Goal: Task Accomplishment & Management: Complete application form

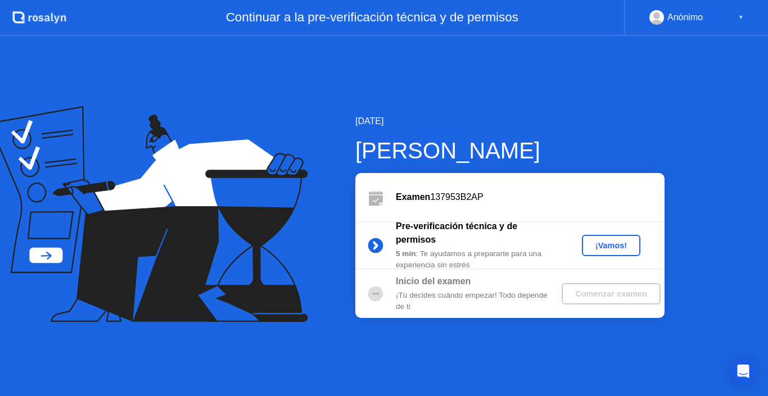
drag, startPoint x: 471, startPoint y: 317, endPoint x: 463, endPoint y: 304, distance: 15.4
click at [463, 304] on div "Inicio del examen ¡Tú decides cuándo empezar! Todo depende de ti Comenzar examen" at bounding box center [509, 294] width 309 height 48
click at [602, 246] on div "¡Vamos!" at bounding box center [610, 245] width 49 height 9
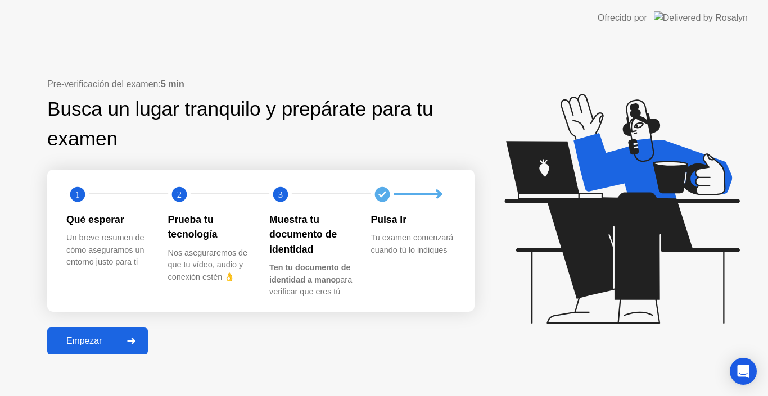
click at [109, 344] on div "Empezar" at bounding box center [84, 341] width 67 height 10
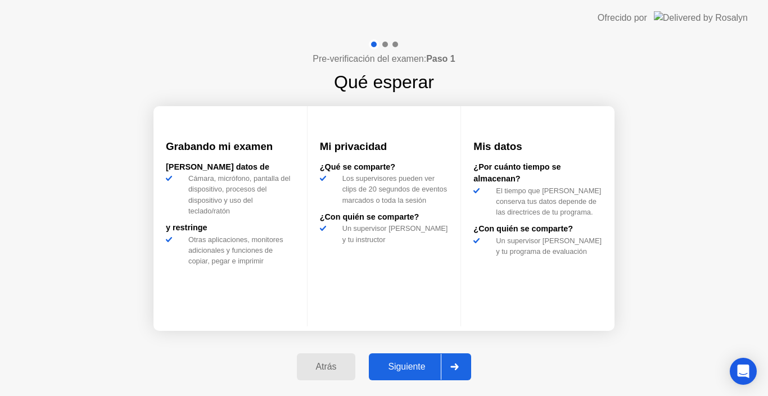
click at [403, 363] on div "Siguiente" at bounding box center [406, 367] width 69 height 10
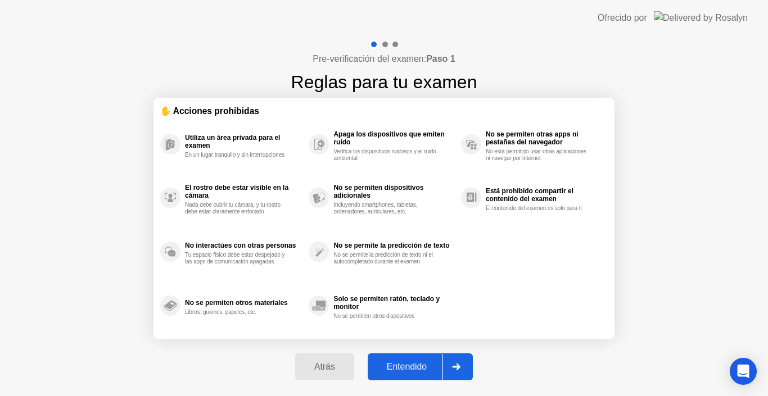
click at [403, 363] on div "Entendido" at bounding box center [406, 367] width 71 height 10
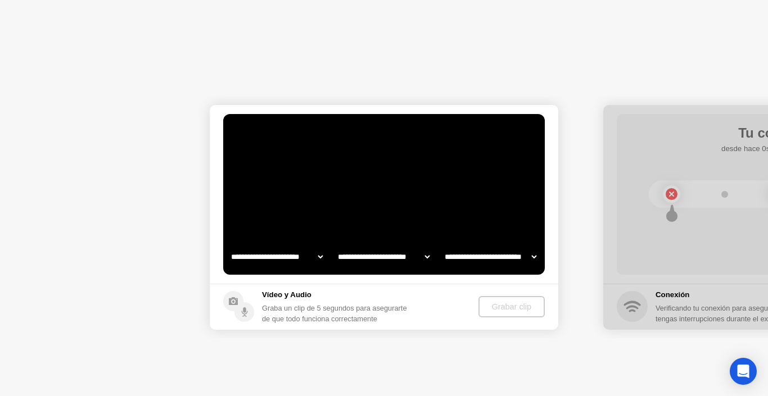
select select "**********"
select select "*******"
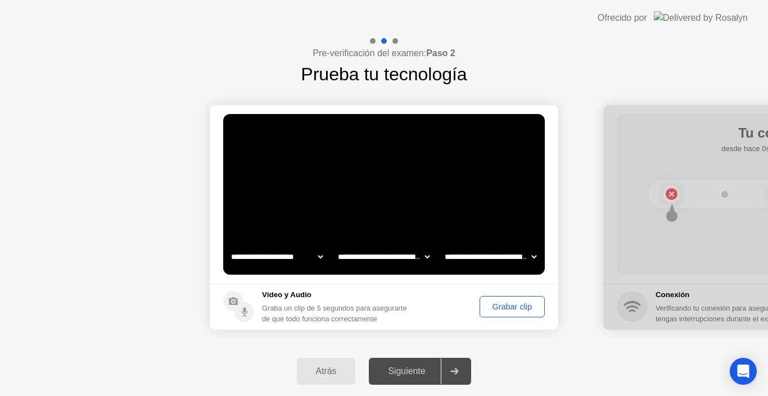
click at [516, 309] on div "Grabar clip" at bounding box center [512, 307] width 57 height 9
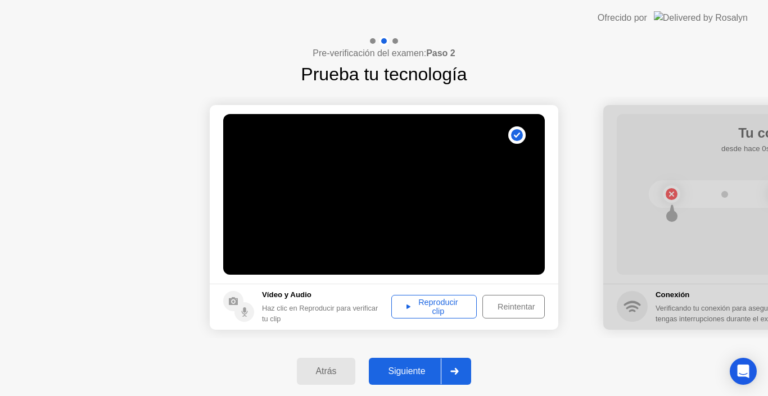
click at [411, 376] on div "Siguiente" at bounding box center [406, 372] width 69 height 10
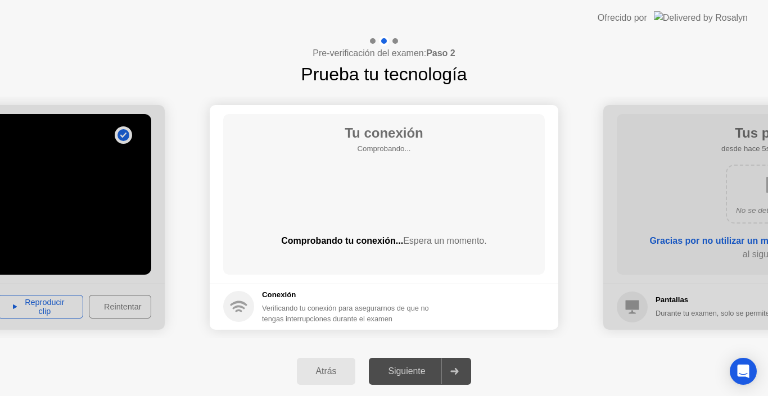
click at [316, 374] on div "Atrás" at bounding box center [326, 372] width 52 height 10
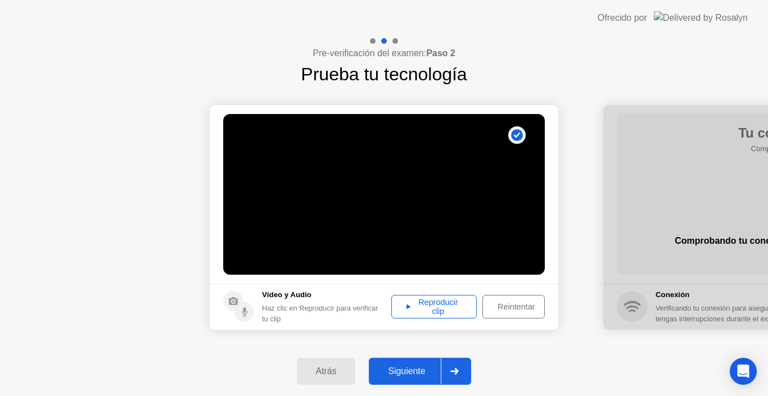
click at [407, 307] on icon at bounding box center [409, 307] width 4 height 4
click at [395, 369] on div "Siguiente" at bounding box center [406, 372] width 69 height 10
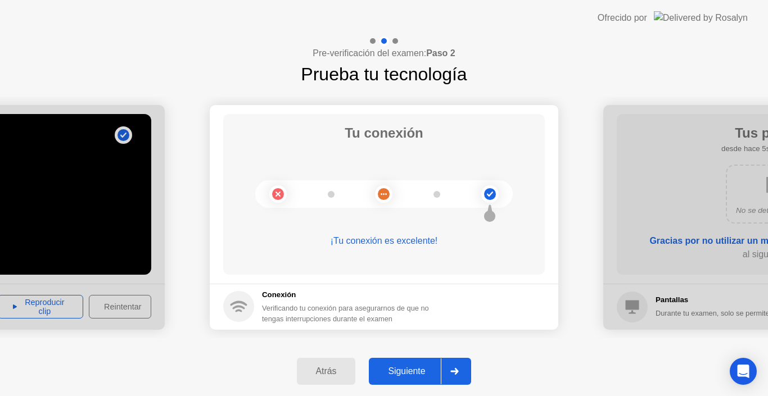
click at [409, 364] on button "Siguiente" at bounding box center [420, 371] width 102 height 27
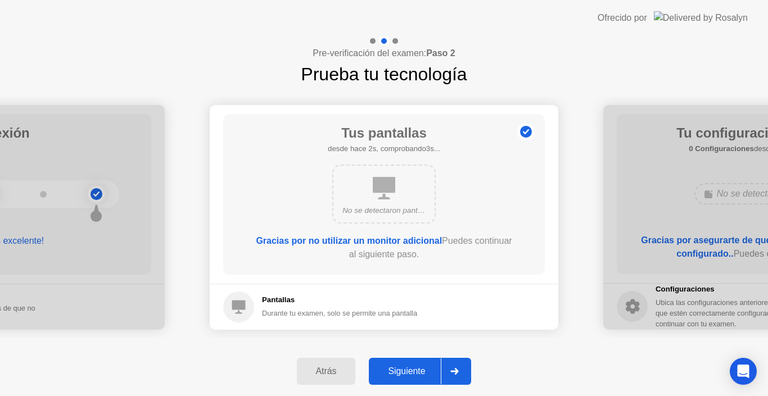
click at [416, 375] on div "Siguiente" at bounding box center [406, 372] width 69 height 10
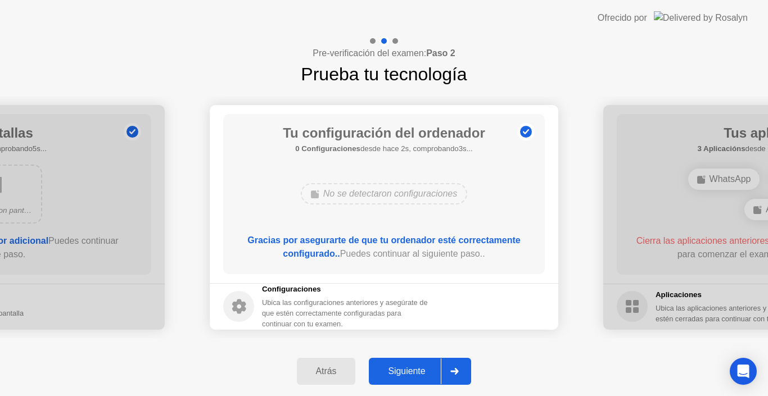
click at [416, 375] on div "Siguiente" at bounding box center [406, 372] width 69 height 10
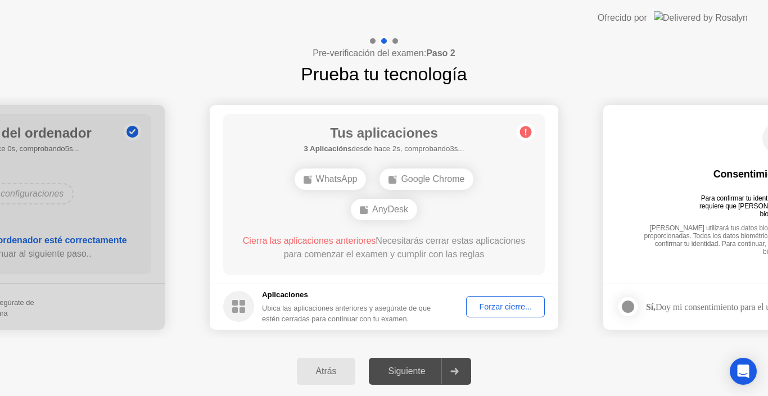
click at [494, 303] on div "Forzar cierre..." at bounding box center [505, 307] width 71 height 9
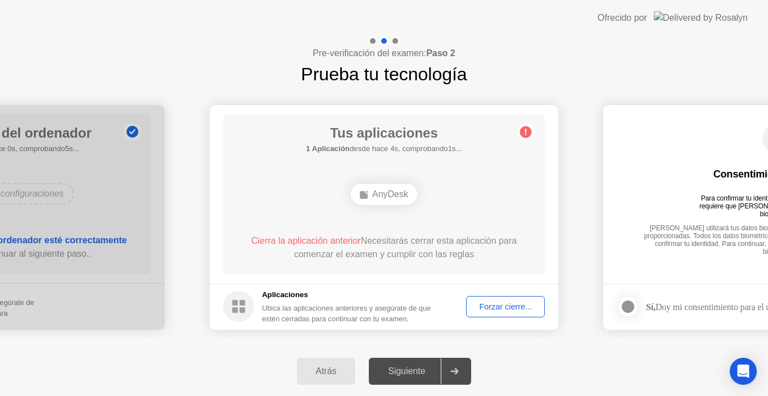
click at [487, 300] on button "Forzar cierre..." at bounding box center [505, 306] width 79 height 21
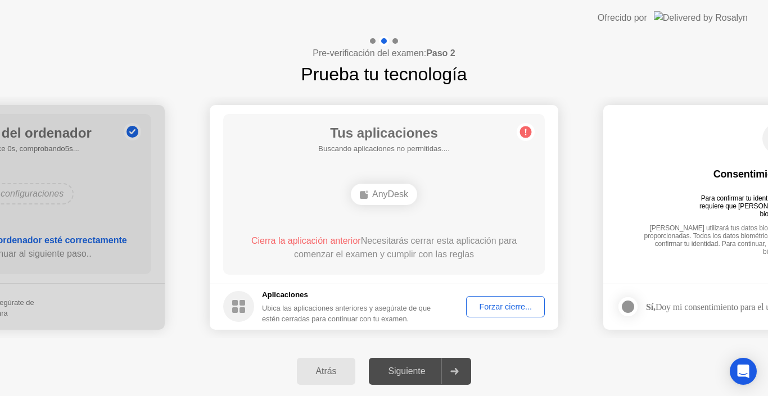
click at [476, 318] on footer "Aplicaciones Ubica las aplicaciones anteriores y asegúrate de que estén cerrada…" at bounding box center [384, 307] width 349 height 46
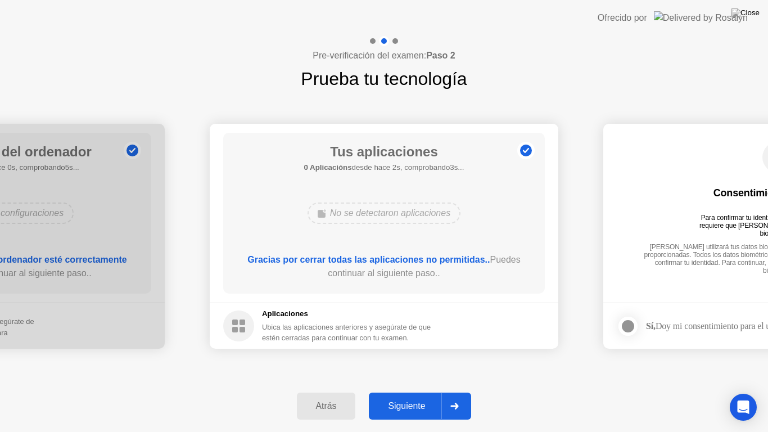
click at [409, 396] on div "Siguiente" at bounding box center [406, 406] width 69 height 10
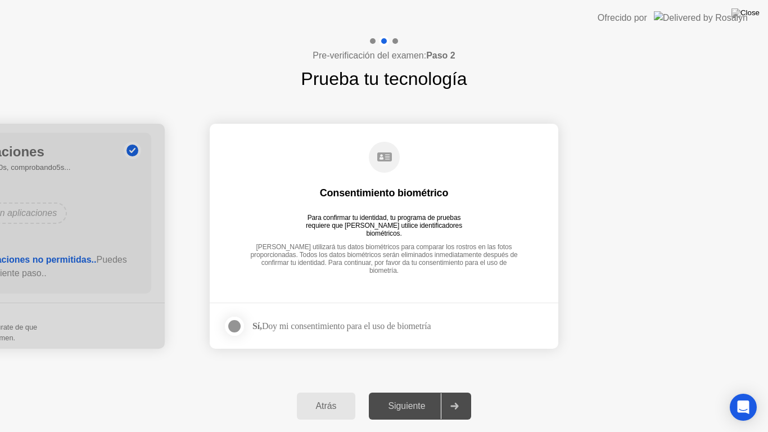
click at [231, 328] on div at bounding box center [234, 325] width 13 height 13
click at [411, 396] on div "Siguiente" at bounding box center [406, 406] width 69 height 10
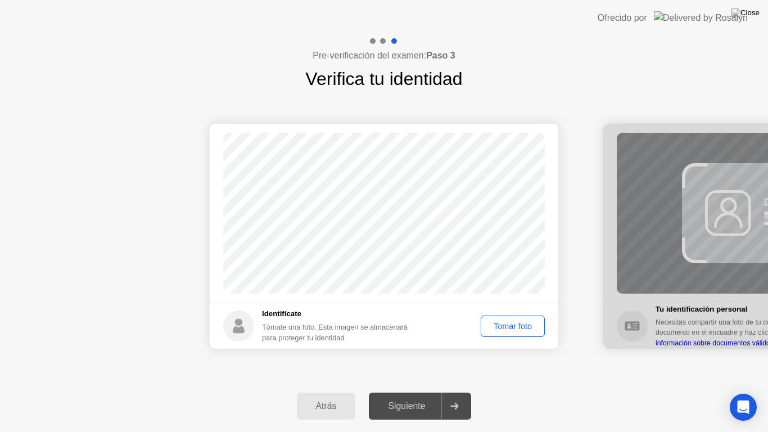
click at [510, 329] on div "Tomar foto" at bounding box center [513, 326] width 56 height 9
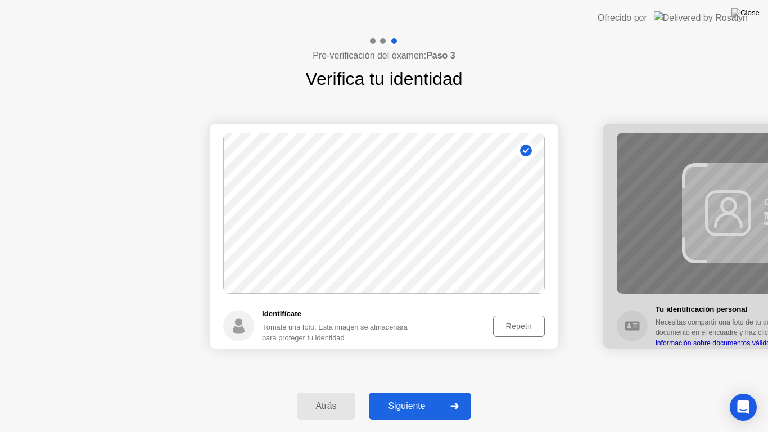
click at [410, 396] on button "Siguiente" at bounding box center [420, 405] width 102 height 27
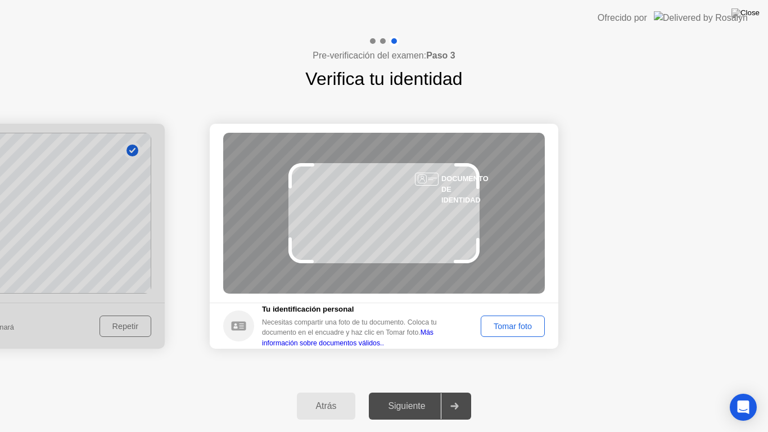
click at [512, 322] on div "Tomar foto" at bounding box center [513, 326] width 56 height 9
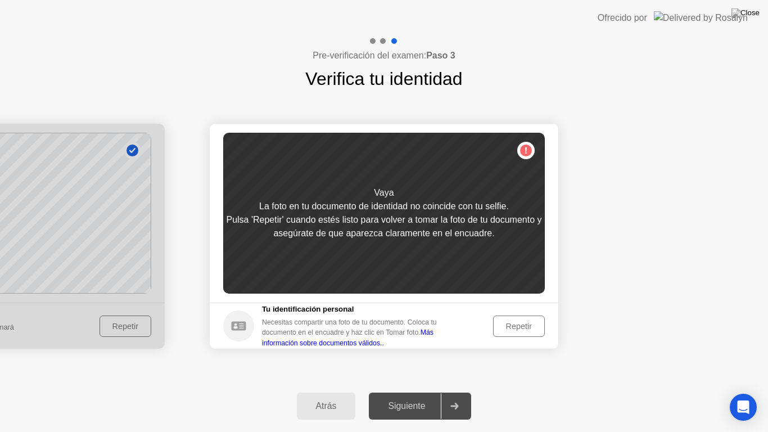
click at [512, 322] on div "Repetir" at bounding box center [519, 326] width 44 height 9
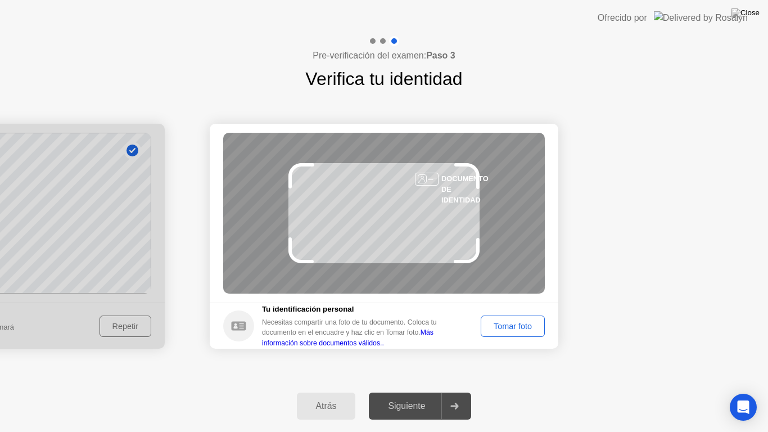
click at [512, 322] on div "Tomar foto" at bounding box center [513, 326] width 56 height 9
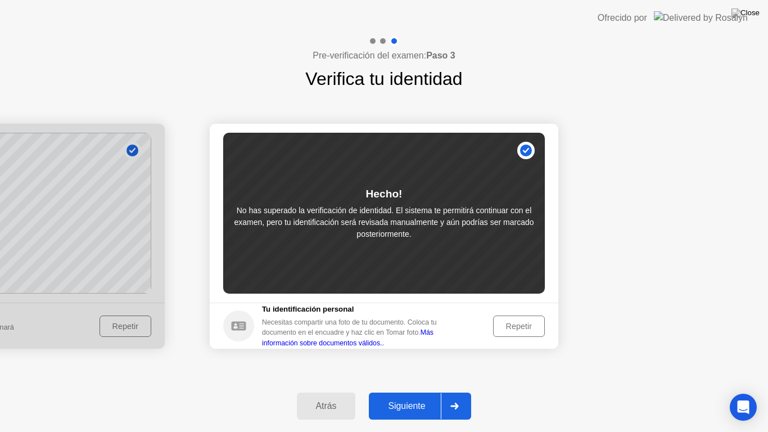
click at [410, 396] on button "Siguiente" at bounding box center [420, 405] width 102 height 27
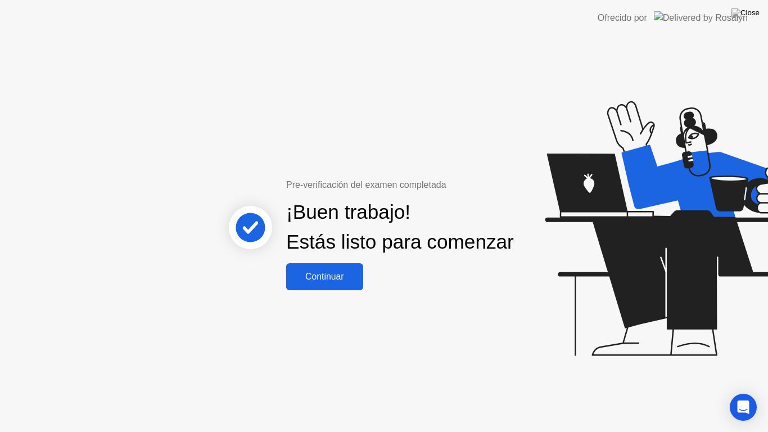
click at [337, 282] on div "Continuar" at bounding box center [325, 277] width 70 height 10
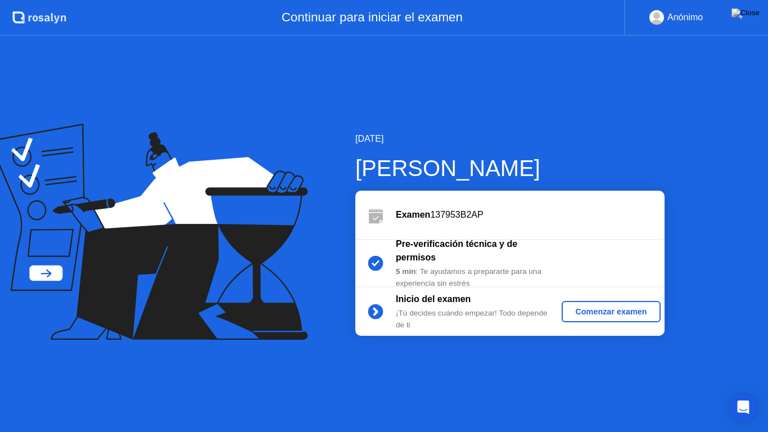
click at [625, 307] on div "Comenzar examen" at bounding box center [610, 311] width 89 height 9
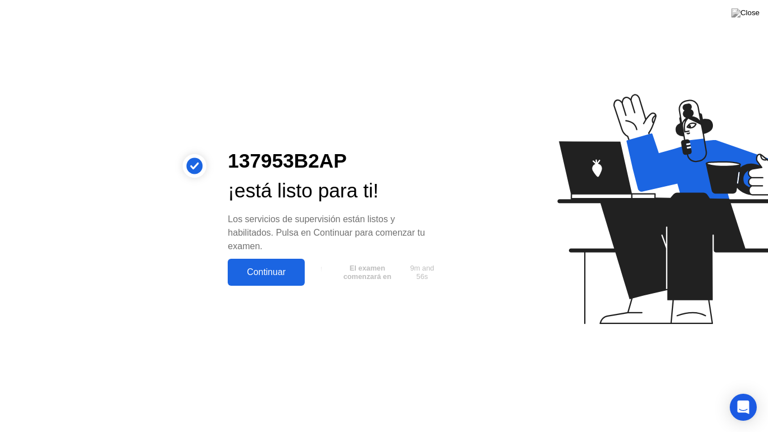
click at [282, 273] on div "Continuar" at bounding box center [266, 272] width 70 height 10
